Goal: Task Accomplishment & Management: Manage account settings

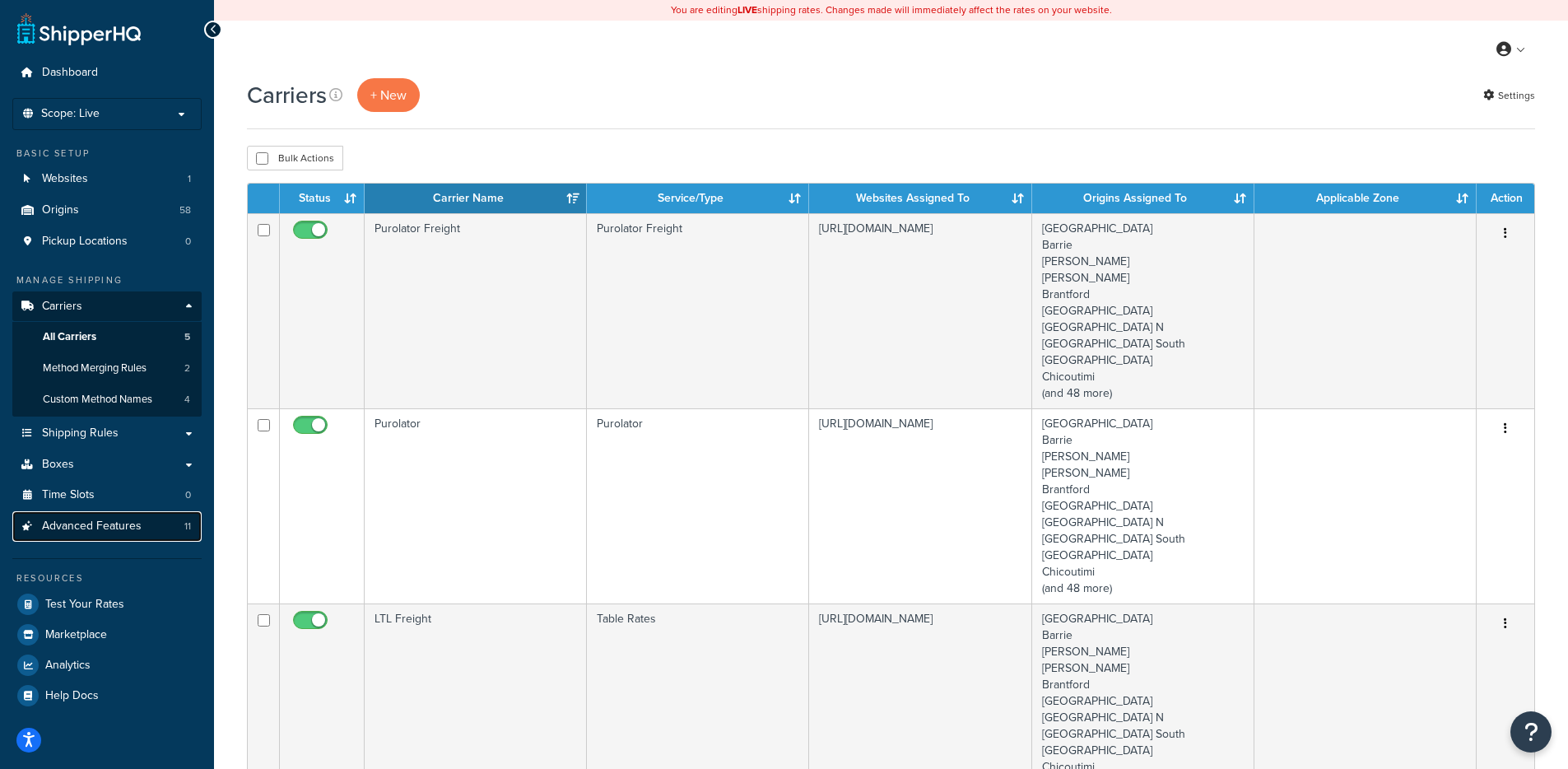
click at [108, 527] on span "Advanced Features" at bounding box center [91, 527] width 99 height 14
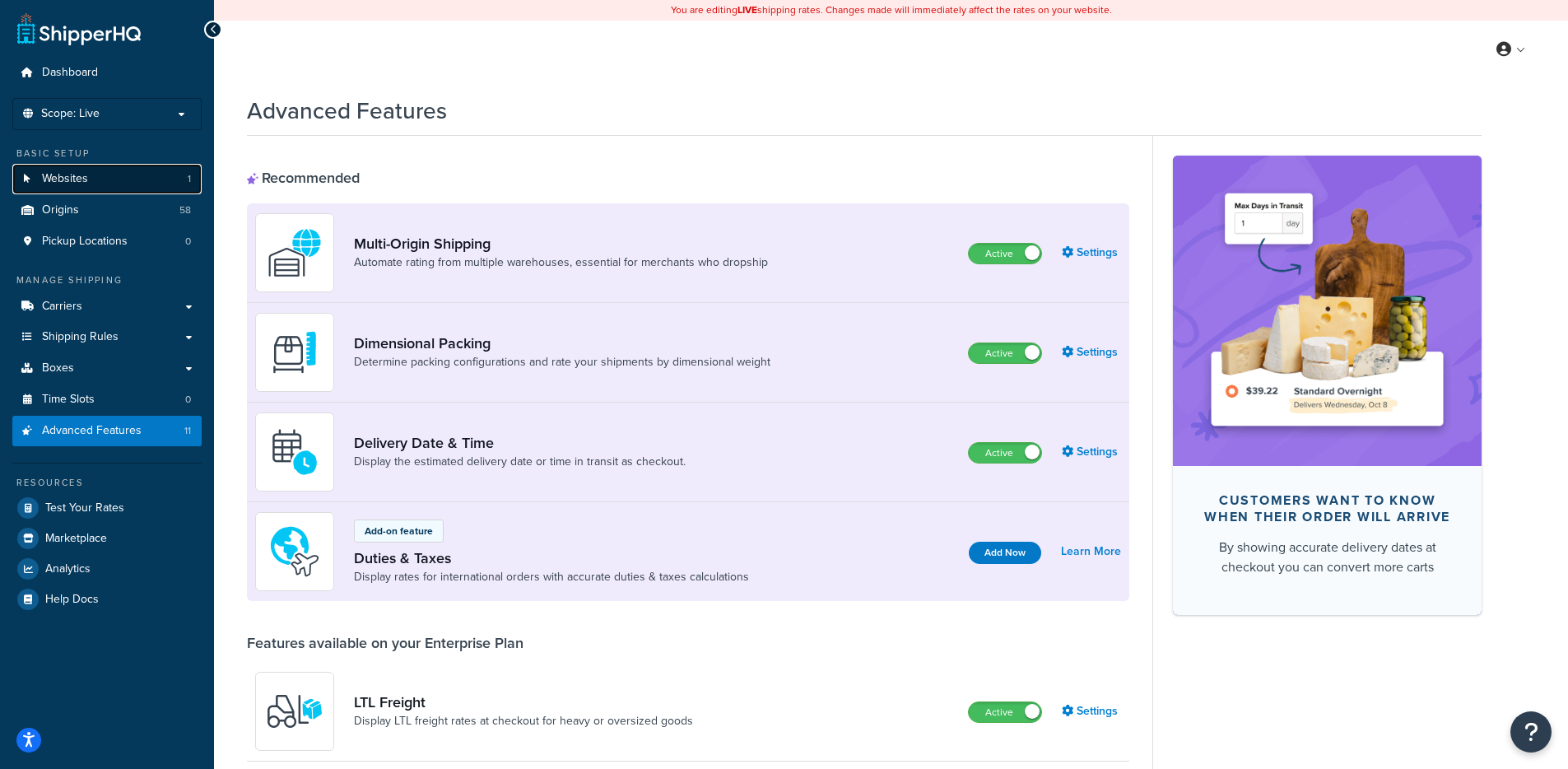
click at [69, 172] on span "Websites" at bounding box center [64, 179] width 46 height 14
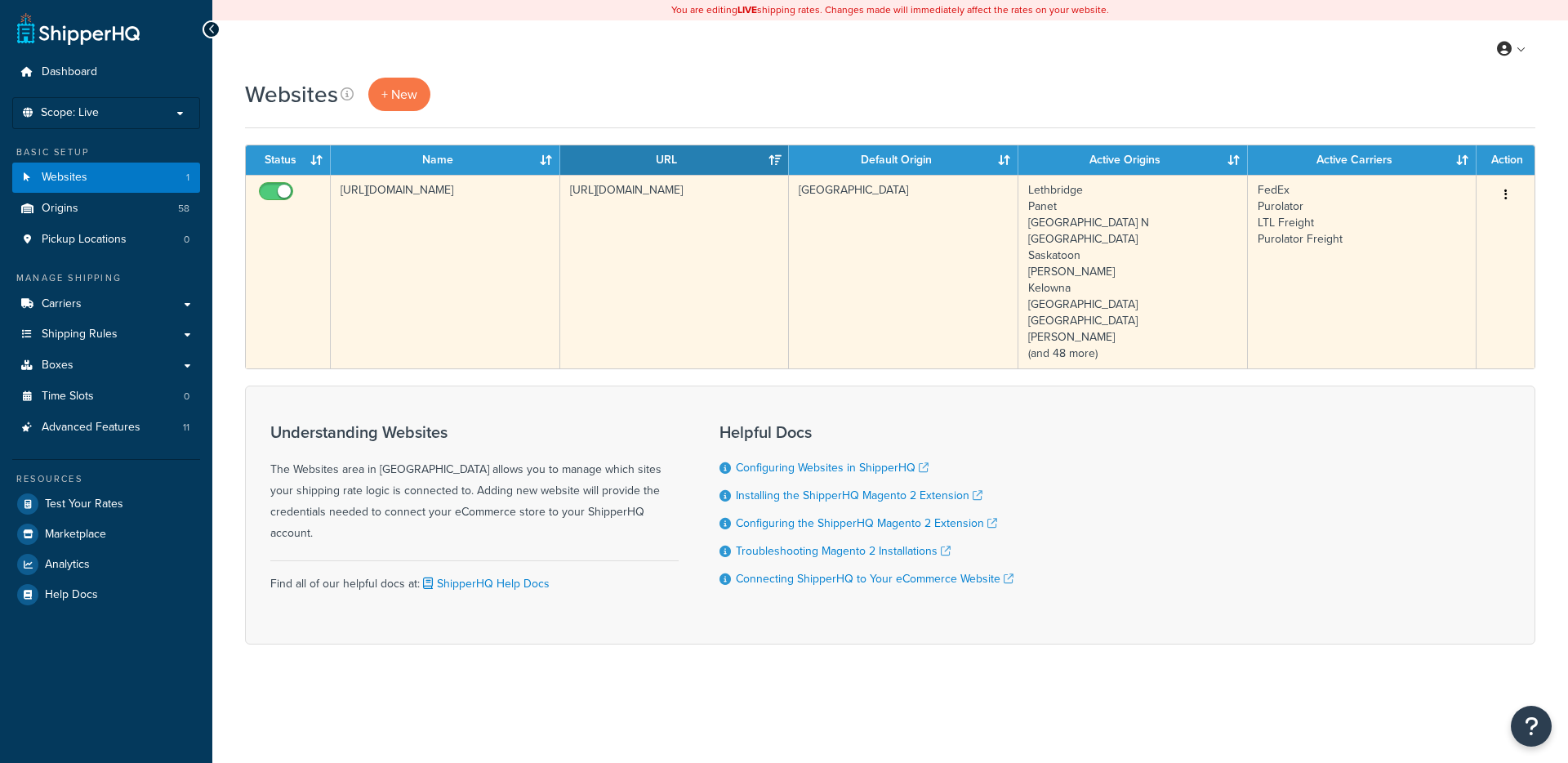
click at [469, 289] on td "[URL][DOMAIN_NAME]" at bounding box center [445, 272] width 229 height 194
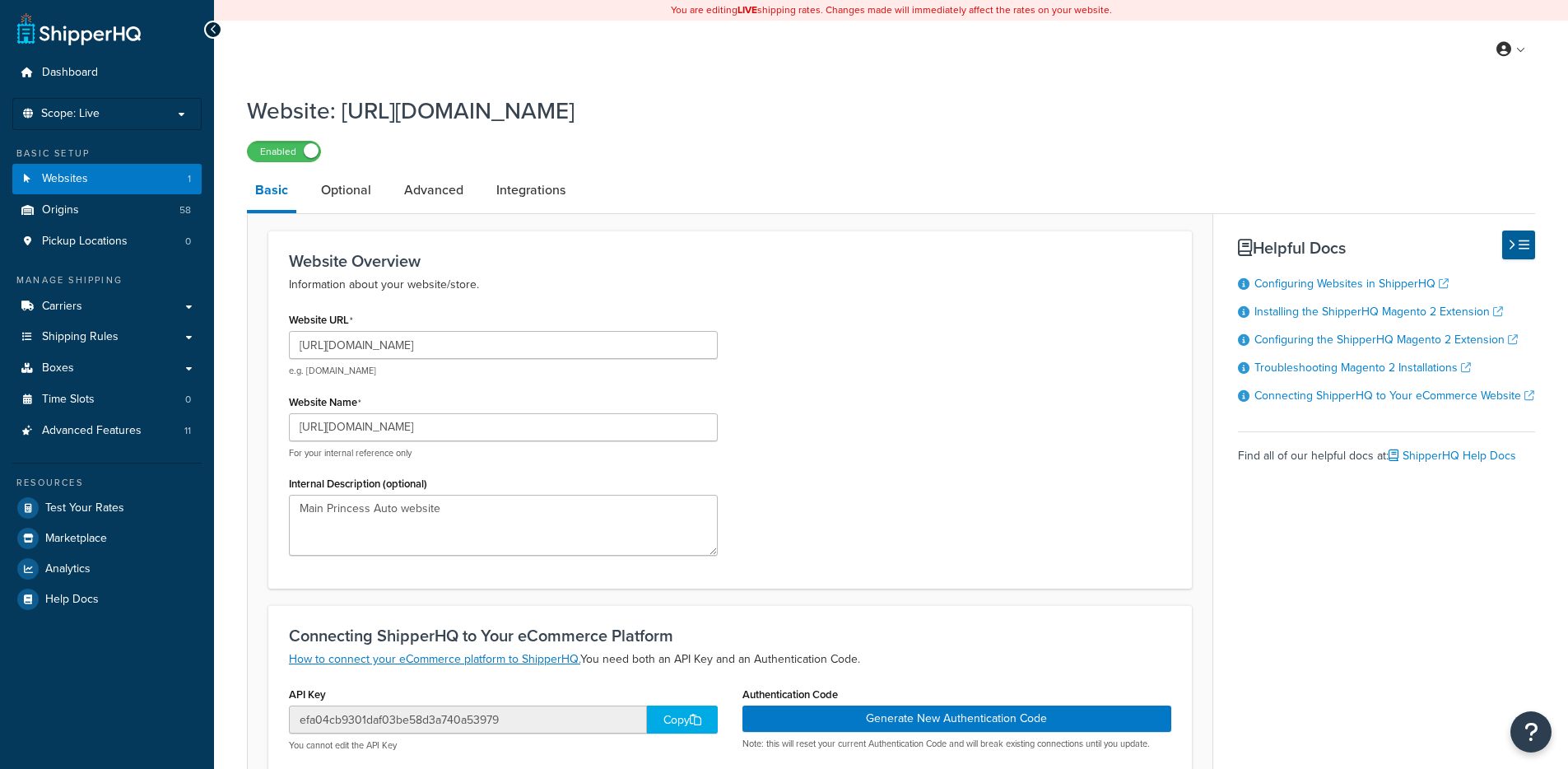
select select "158476"
click at [524, 186] on link "Integrations" at bounding box center [531, 191] width 85 height 40
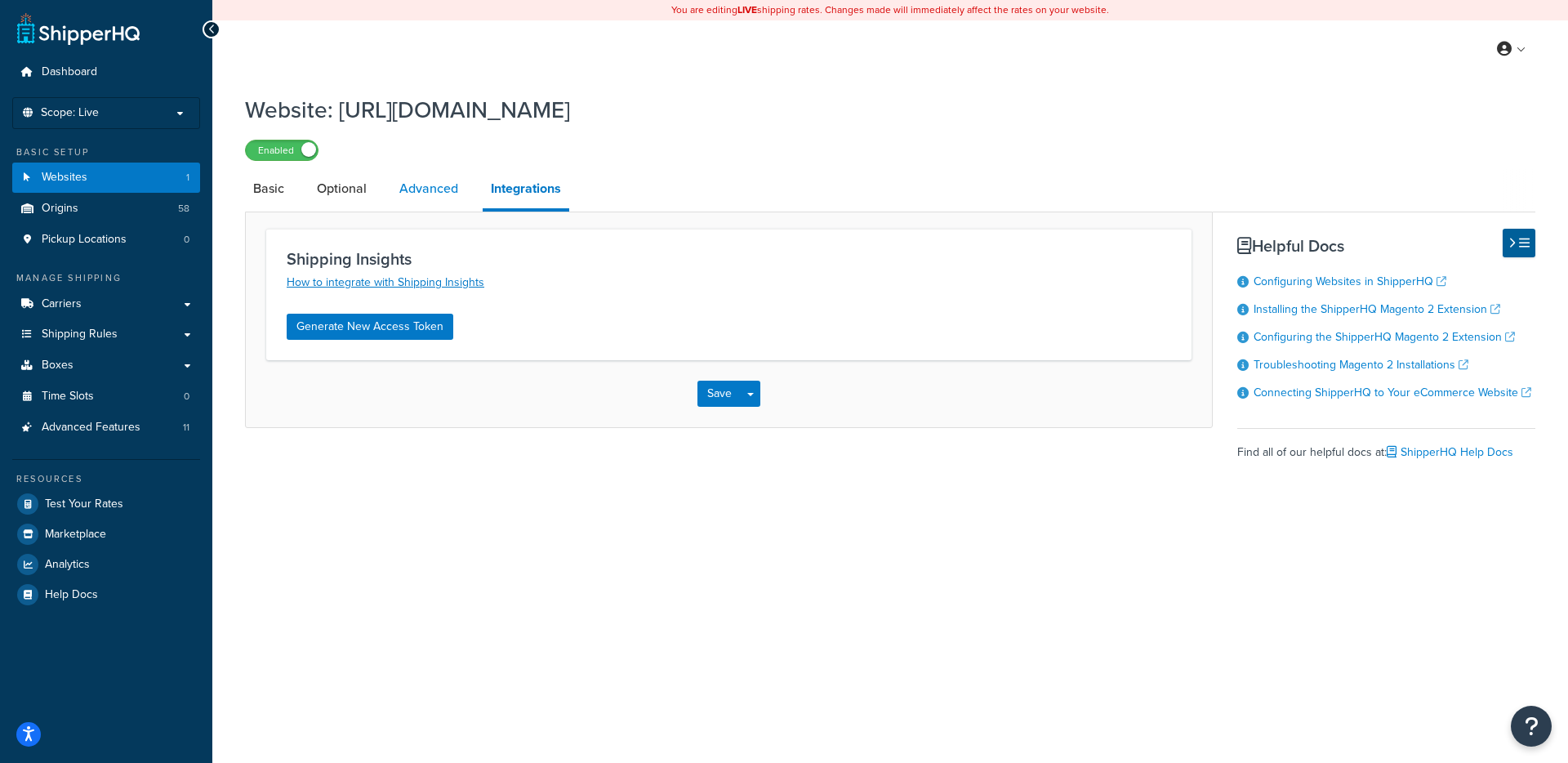
click at [431, 186] on link "Advanced" at bounding box center [429, 189] width 75 height 39
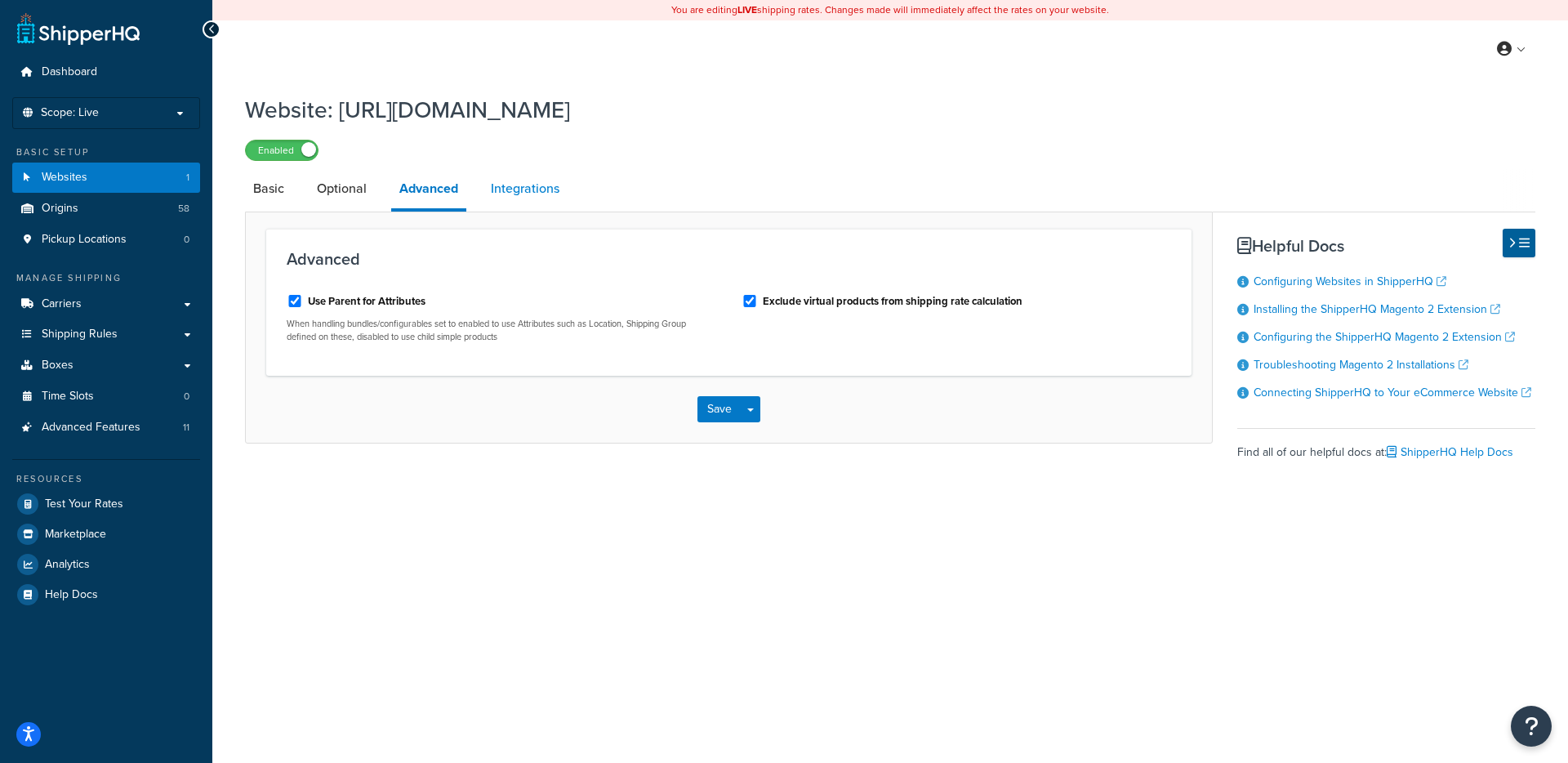
click at [528, 190] on link "Integrations" at bounding box center [525, 189] width 85 height 39
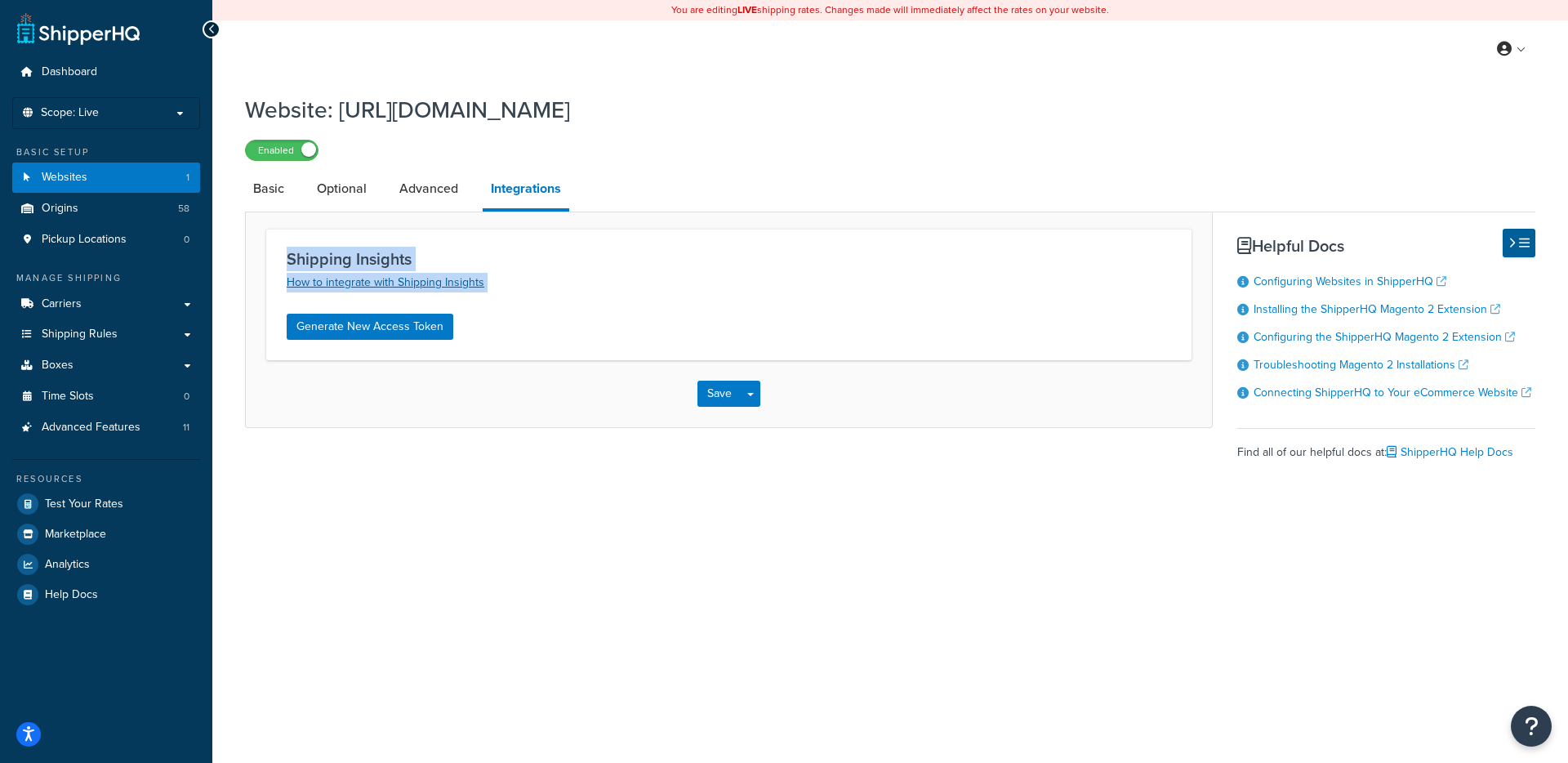
drag, startPoint x: 538, startPoint y: 401, endPoint x: 305, endPoint y: 280, distance: 262.5
click at [271, 244] on form "Shipping Insights How to integrate with Shipping Insights Generate New Access T…" at bounding box center [729, 328] width 967 height 199
click at [345, 566] on div "You are editing LIVE shipping rates. Changes made will immediately affect the r…" at bounding box center [891, 381] width 1356 height 763
drag, startPoint x: 383, startPoint y: 350, endPoint x: 460, endPoint y: 563, distance: 226.5
click at [463, 559] on div "You are editing LIVE shipping rates. Changes made will immediately affect the r…" at bounding box center [891, 381] width 1356 height 763
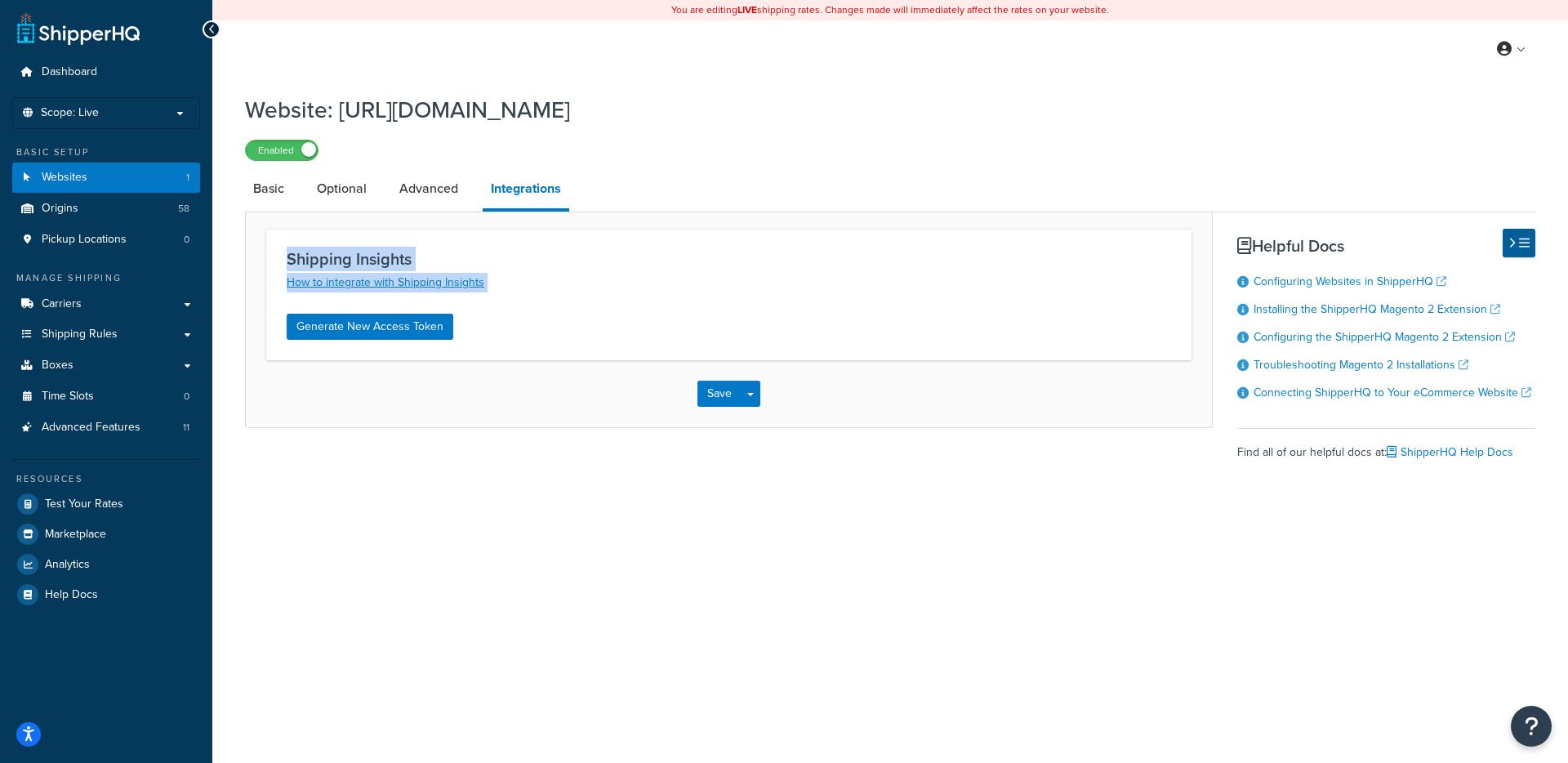
click at [460, 563] on div "You are editing LIVE shipping rates. Changes made will immediately affect the r…" at bounding box center [891, 381] width 1356 height 763
